Goal: Obtain resource: Download file/media

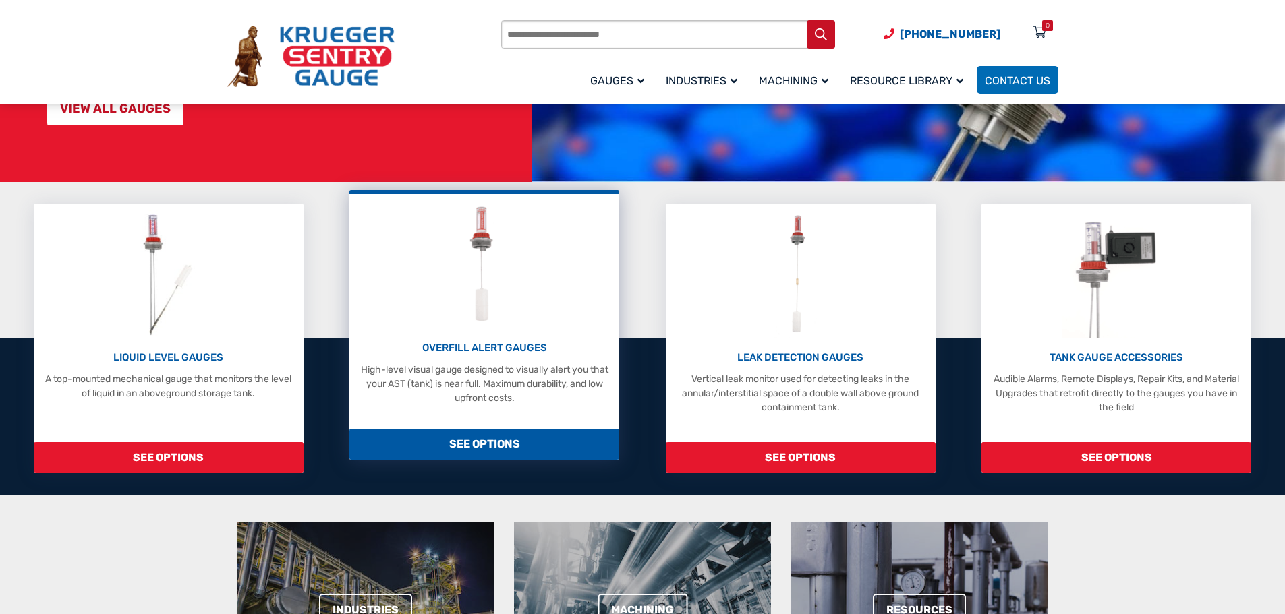
scroll to position [270, 0]
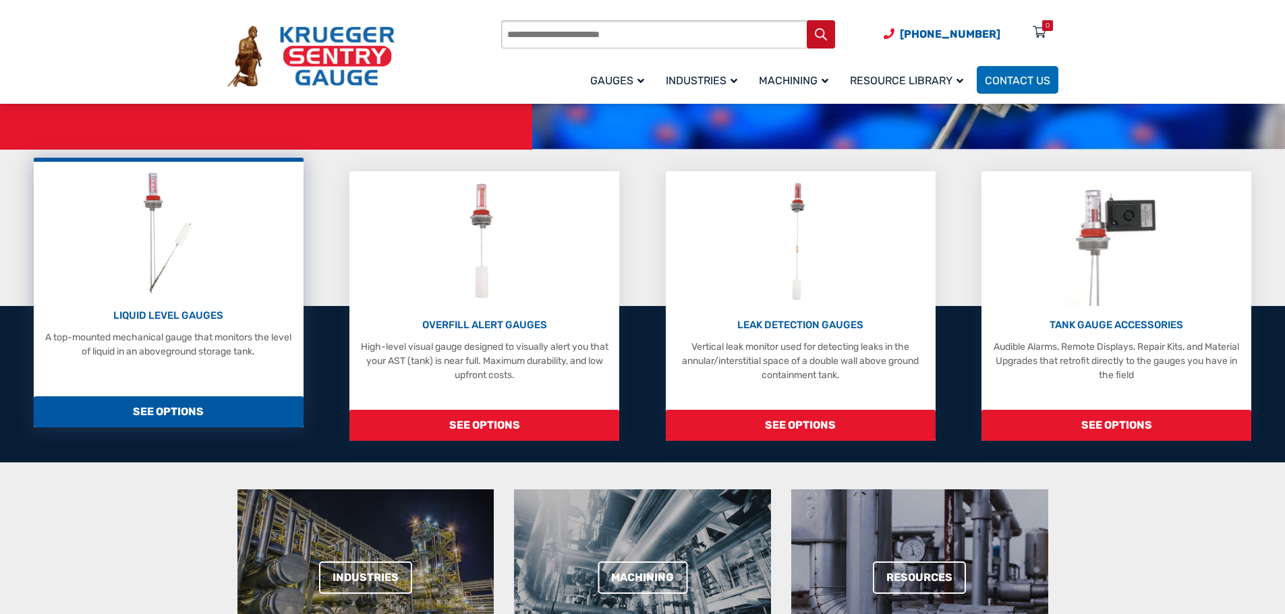
click at [194, 235] on img at bounding box center [167, 233] width 71 height 128
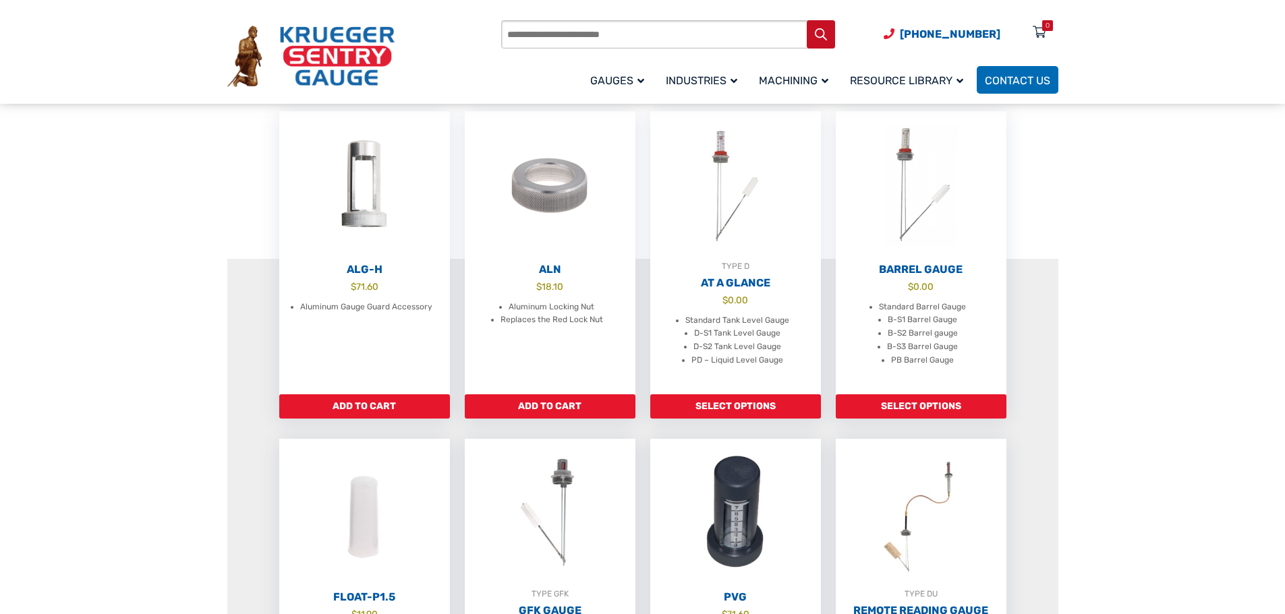
scroll to position [405, 0]
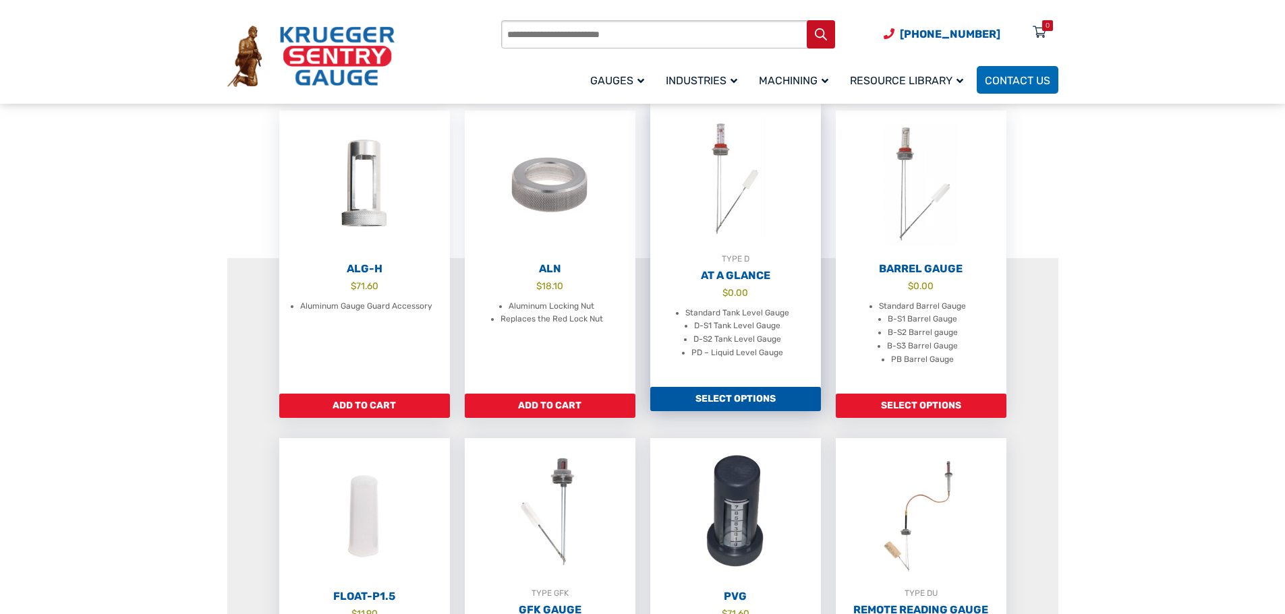
click at [747, 248] on img at bounding box center [735, 178] width 171 height 148
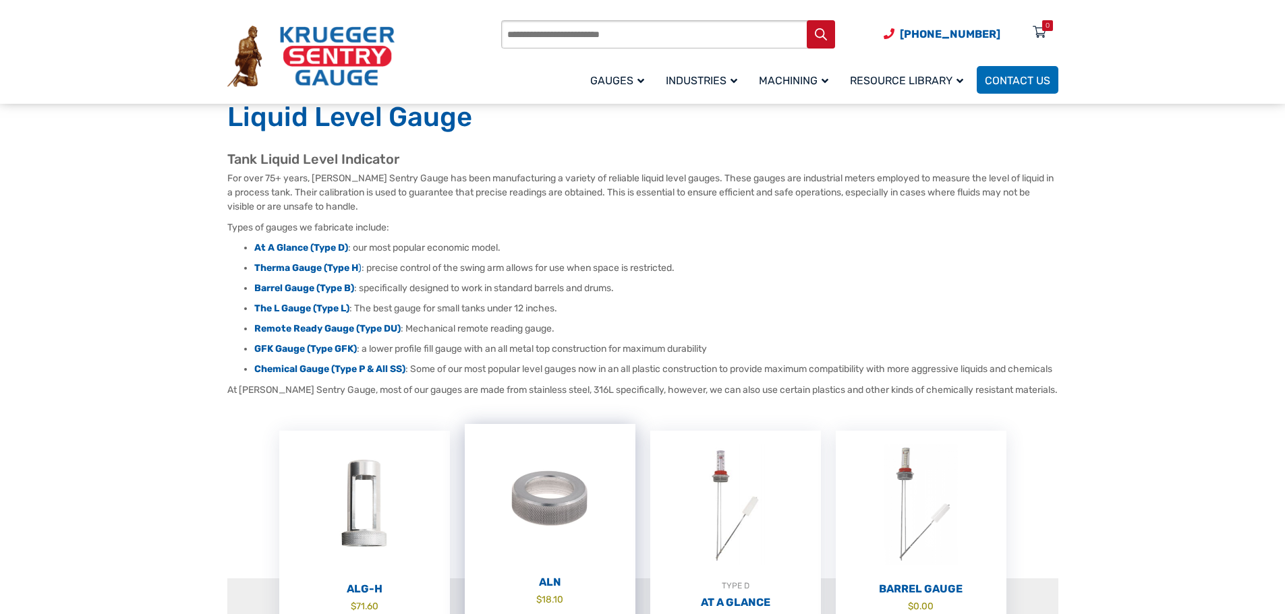
scroll to position [67, 0]
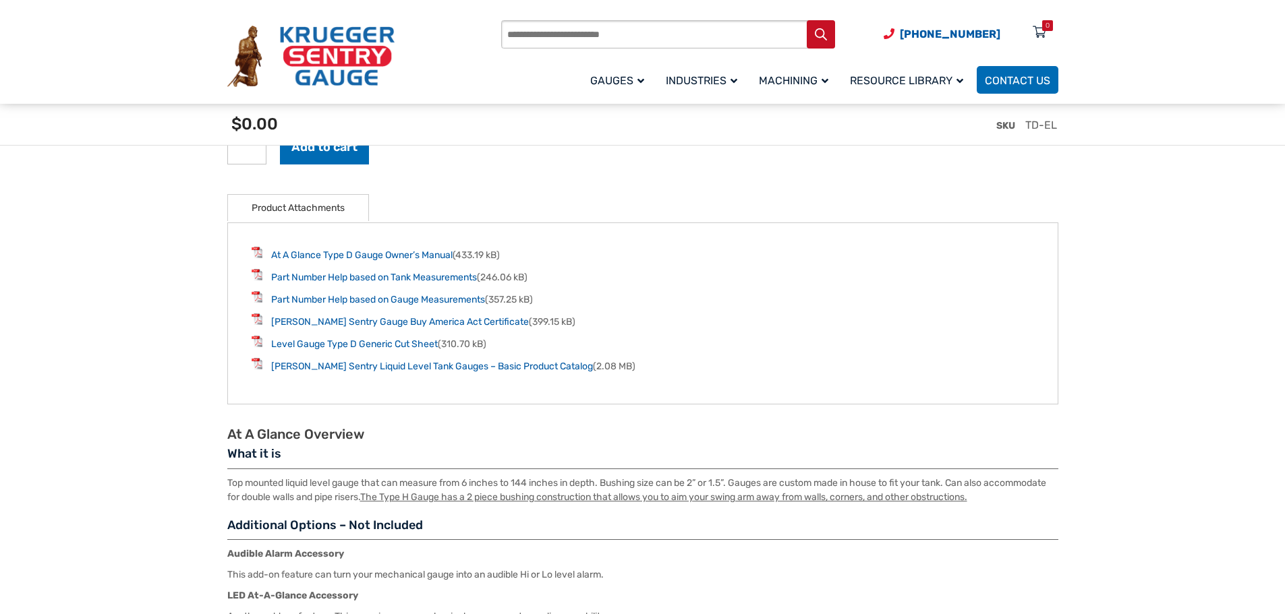
scroll to position [1754, 0]
click at [409, 343] on link "Level Gauge Type D Generic Cut Sheet" at bounding box center [354, 343] width 167 height 11
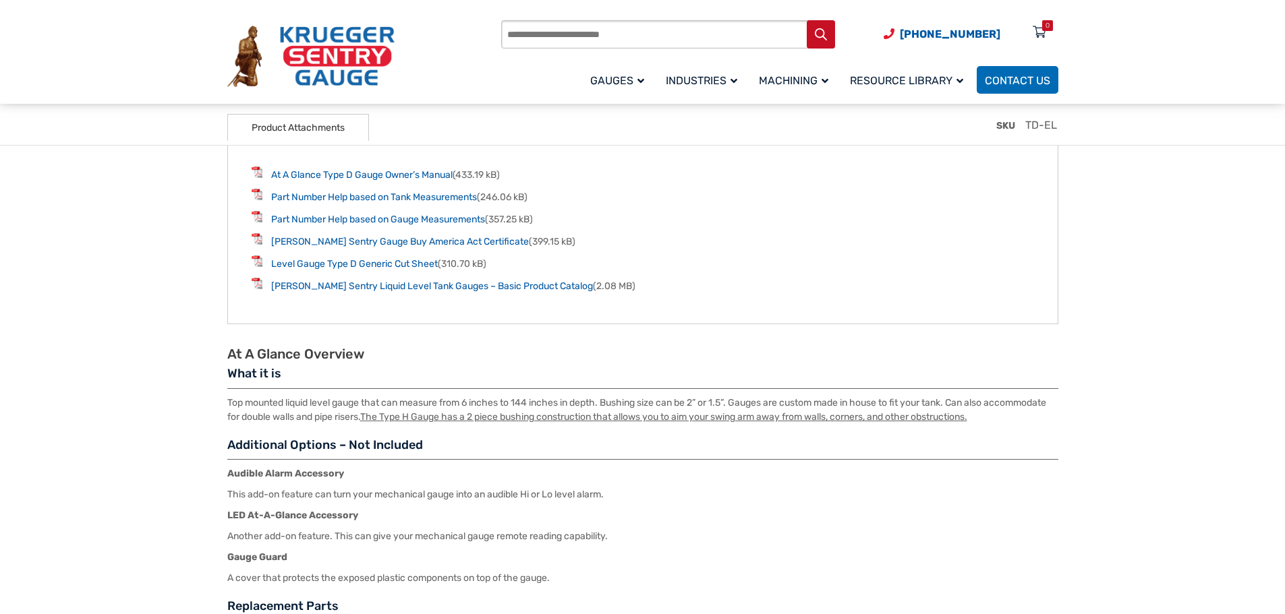
scroll to position [1821, 0]
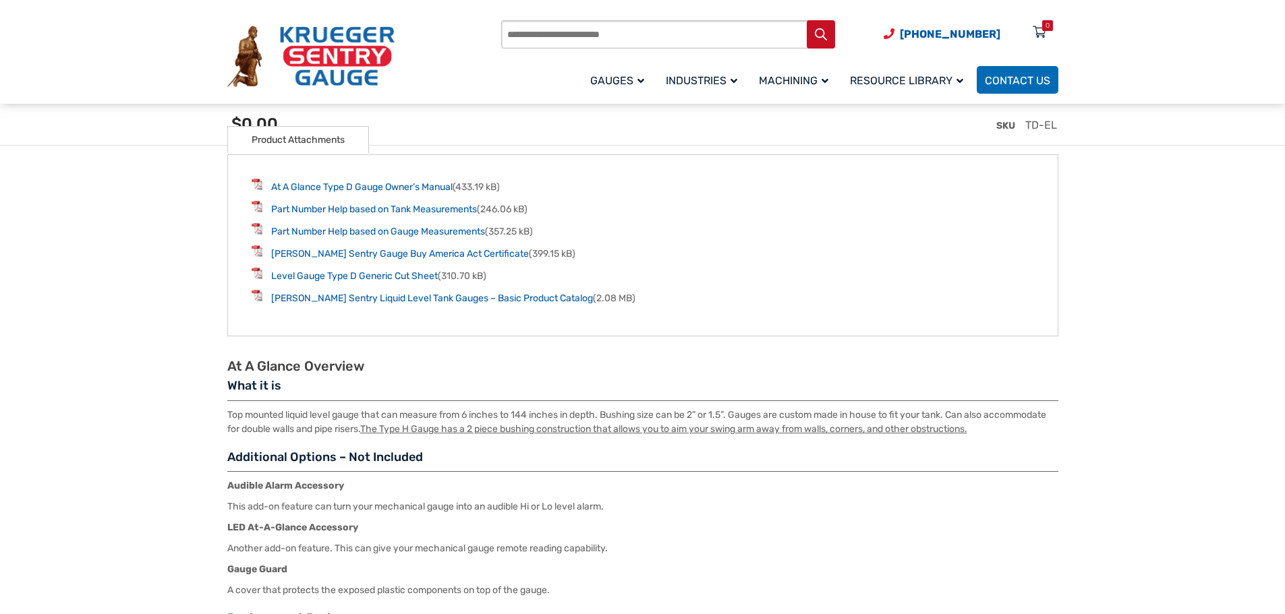
drag, startPoint x: 405, startPoint y: 188, endPoint x: 666, endPoint y: 205, distance: 262.3
click at [666, 205] on li "Part Number Help based on Tank Measurements (246.06 kB)" at bounding box center [643, 209] width 782 height 16
click at [424, 193] on link "At A Glance Type D Gauge Owner’s Manual" at bounding box center [361, 186] width 181 height 11
click at [429, 299] on link "Krueger Sentry Liquid Level Tank Gauges – Basic Product Catalog" at bounding box center [432, 298] width 322 height 11
